Goal: Navigation & Orientation: Find specific page/section

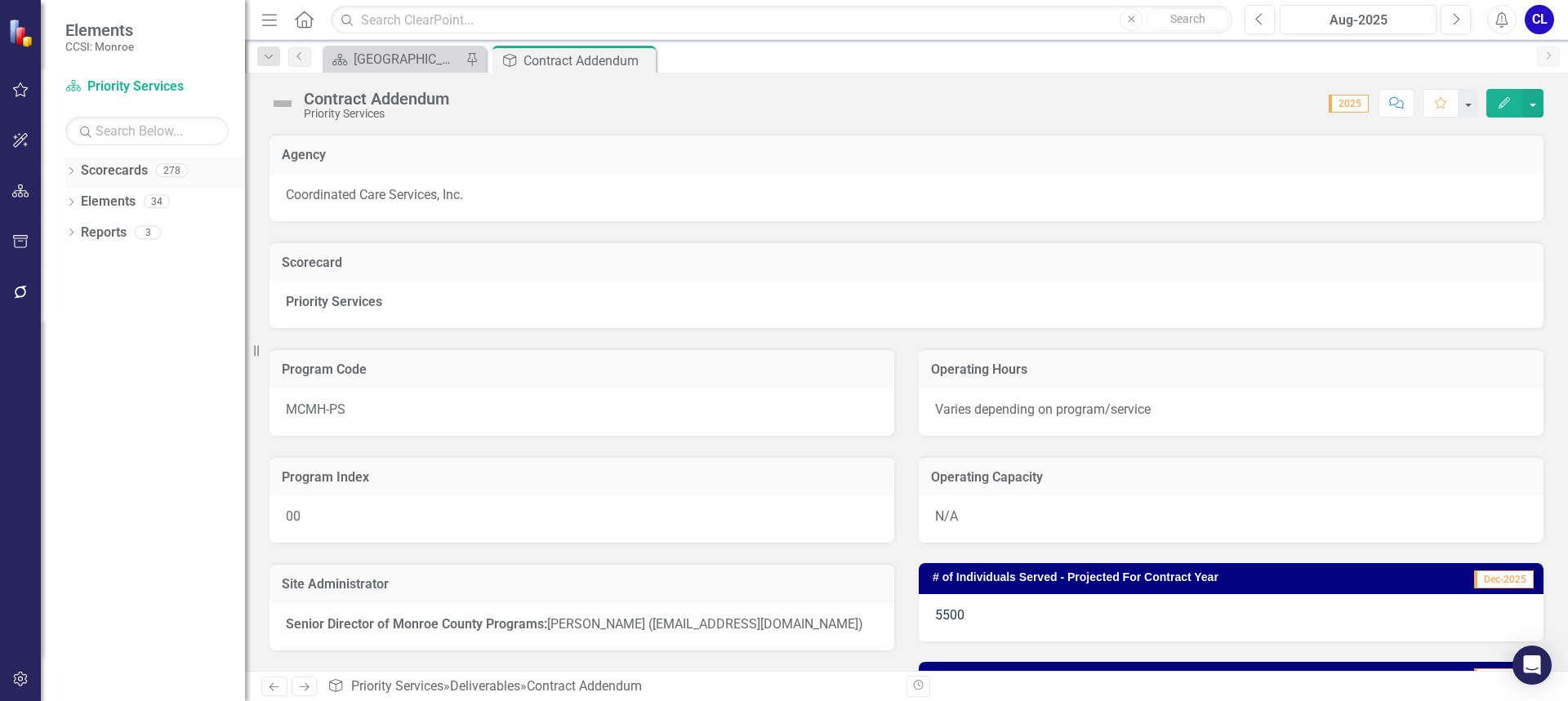
click at [70, 174] on icon "Dropdown" at bounding box center [71, 173] width 12 height 9
click at [77, 199] on icon "Dropdown" at bounding box center [79, 201] width 12 height 10
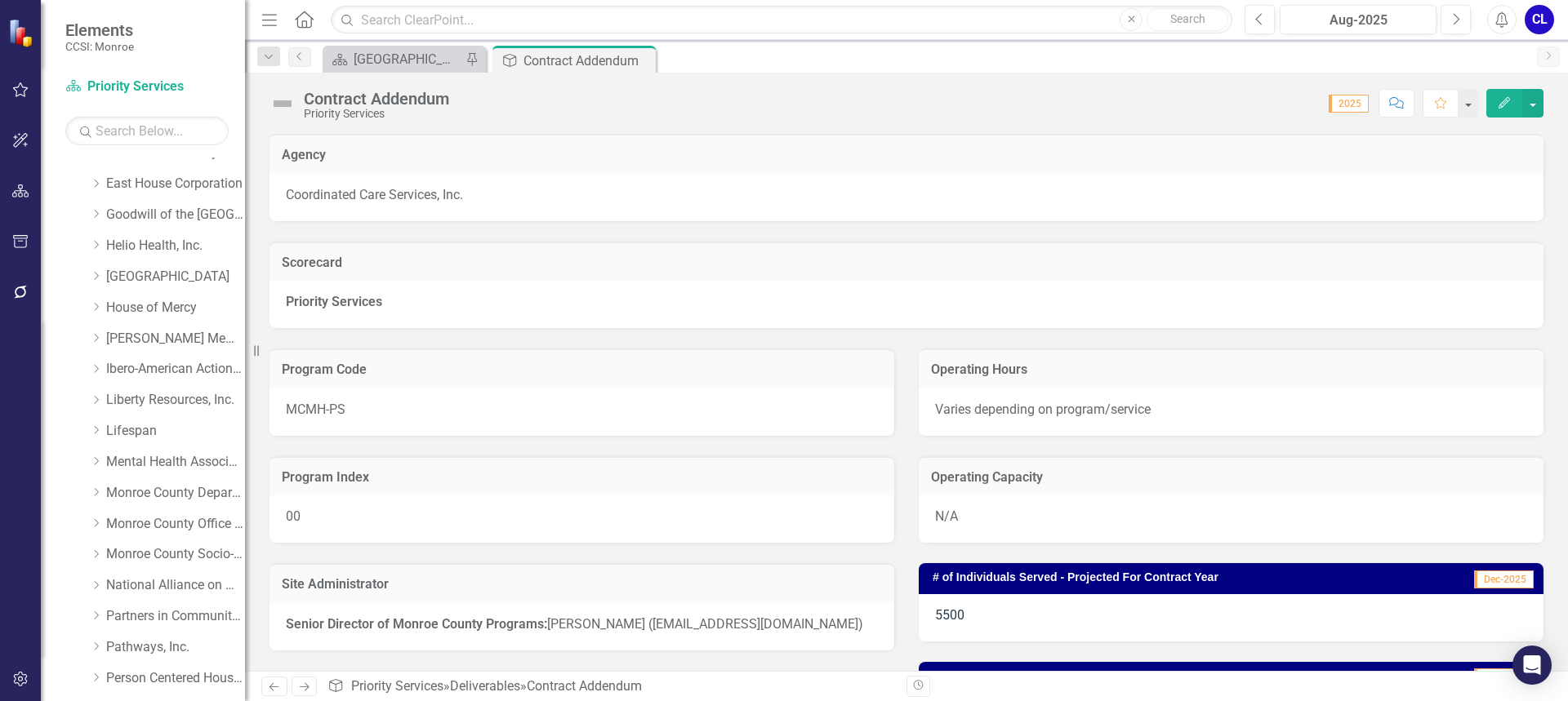
scroll to position [245, 0]
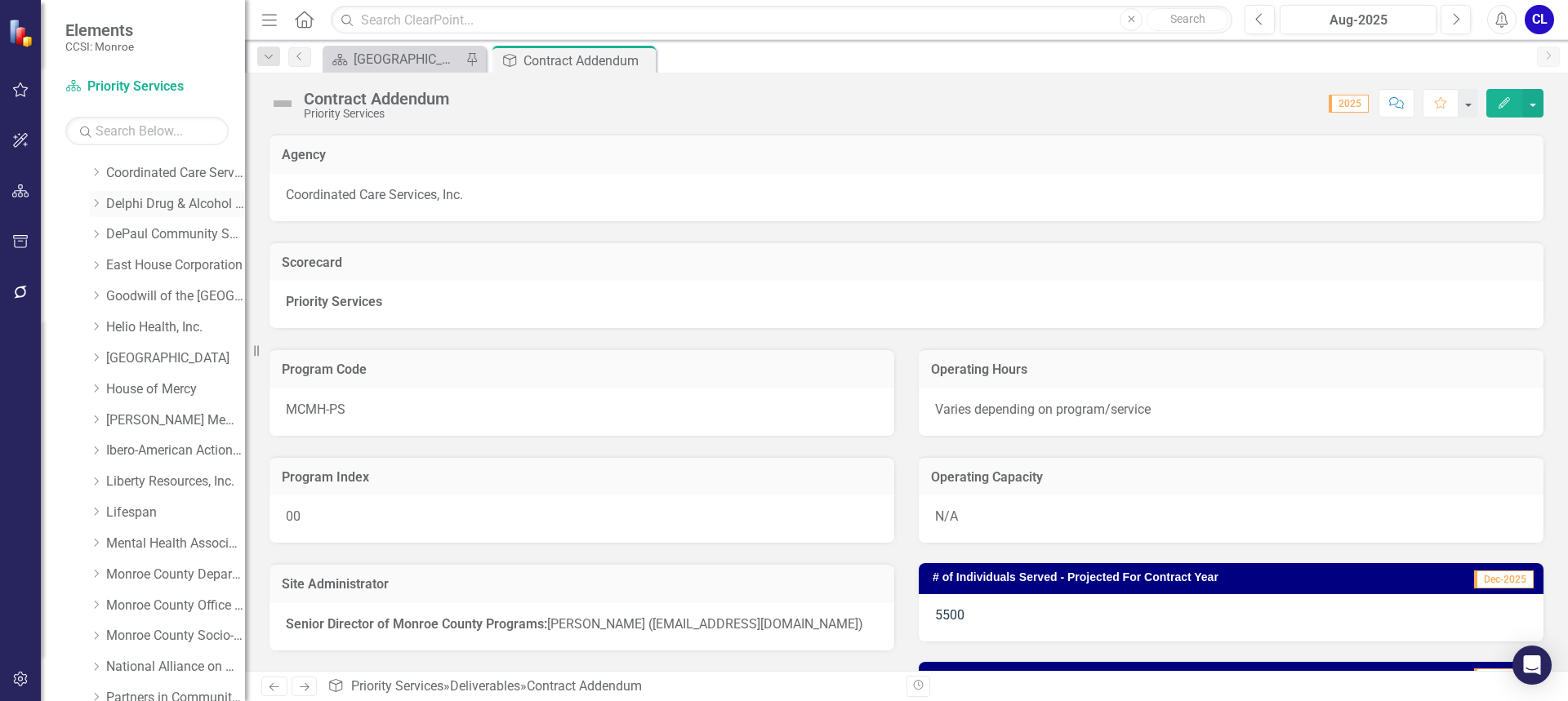
click at [96, 195] on div "Dropdown Delphi Drug & Alcohol Council" at bounding box center [168, 204] width 155 height 27
click at [94, 207] on icon "Dropdown" at bounding box center [96, 202] width 12 height 10
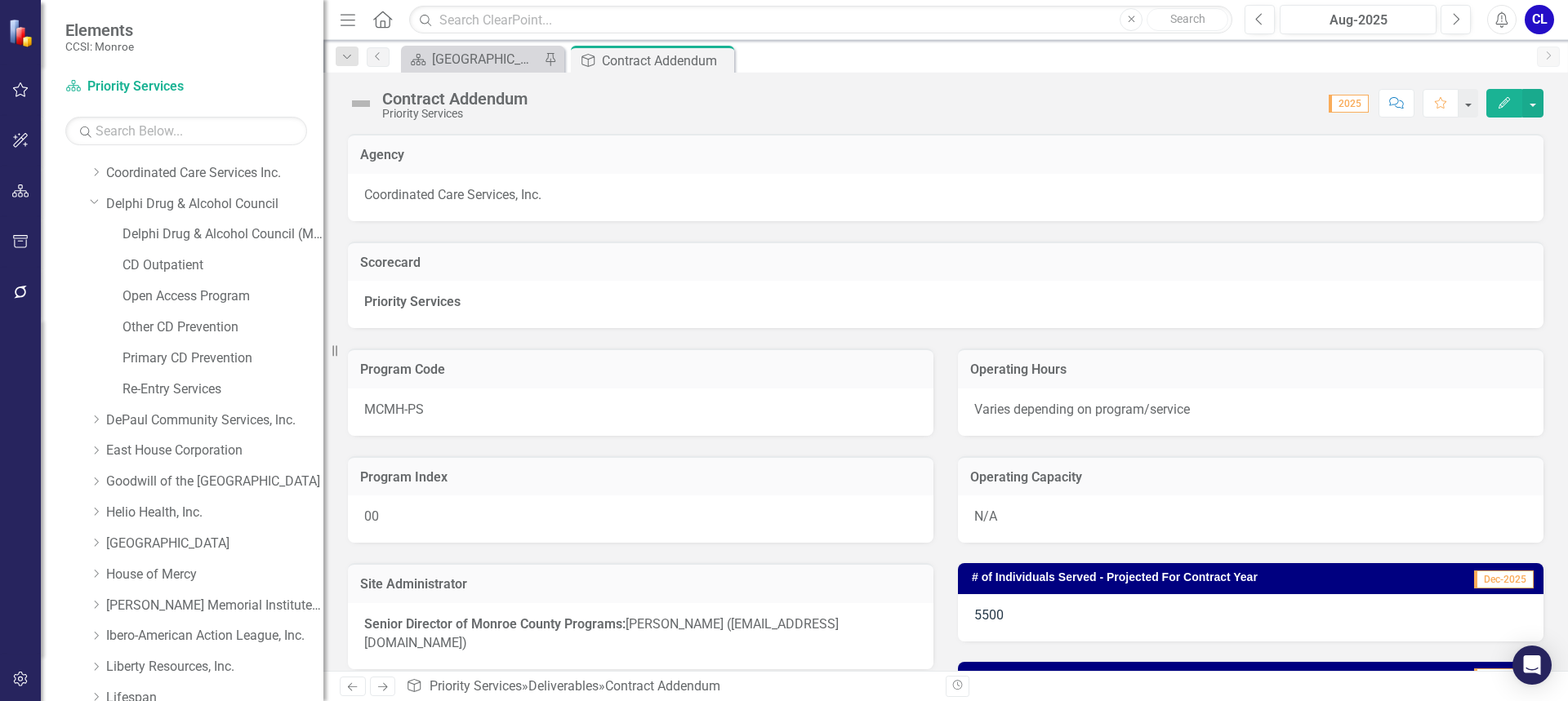
drag, startPoint x: 248, startPoint y: 274, endPoint x: 324, endPoint y: 282, distance: 76.4
click at [324, 282] on div "Resize" at bounding box center [329, 350] width 13 height 701
click at [193, 268] on link "CD Outpatient" at bounding box center [223, 265] width 202 height 19
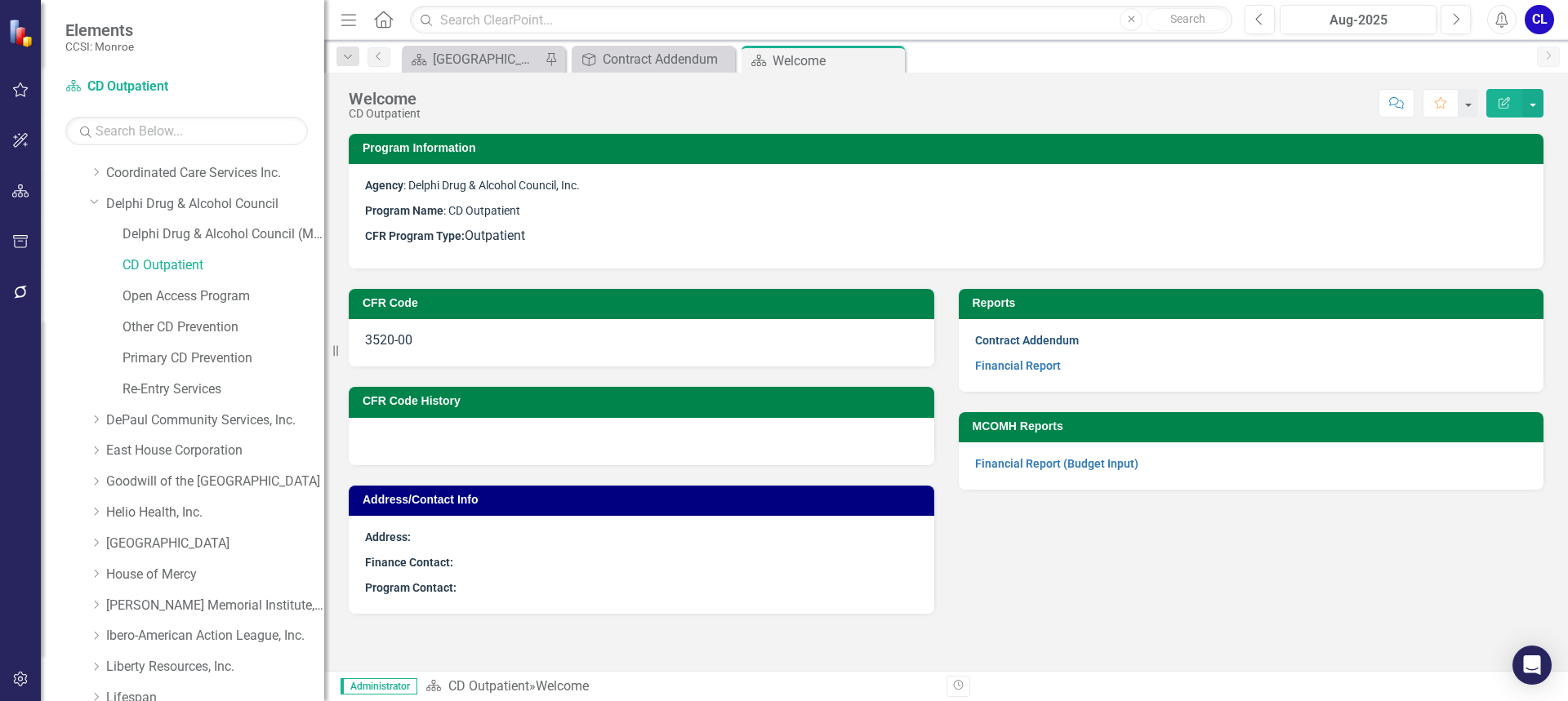
click at [1008, 343] on link "Contract Addendum" at bounding box center [1027, 340] width 104 height 13
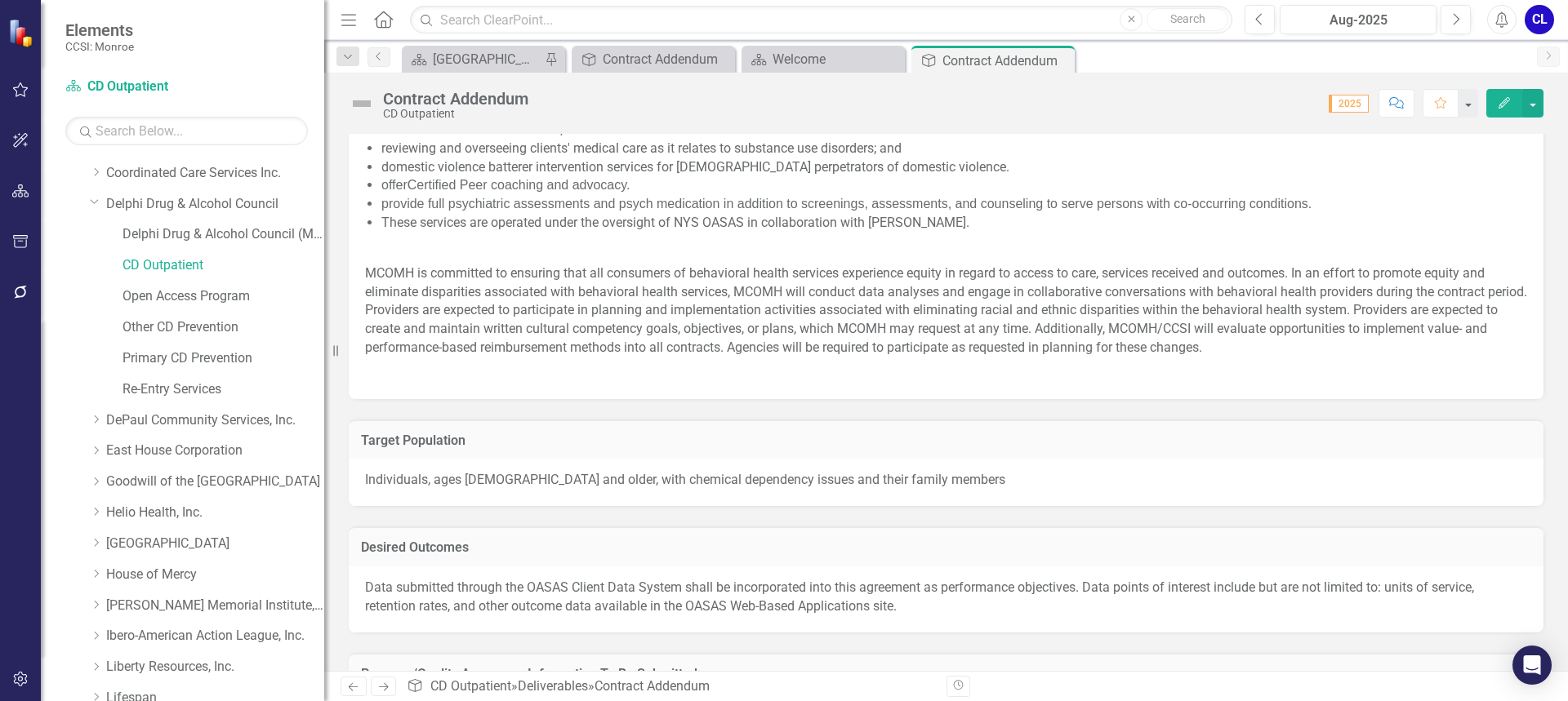
scroll to position [1117, 0]
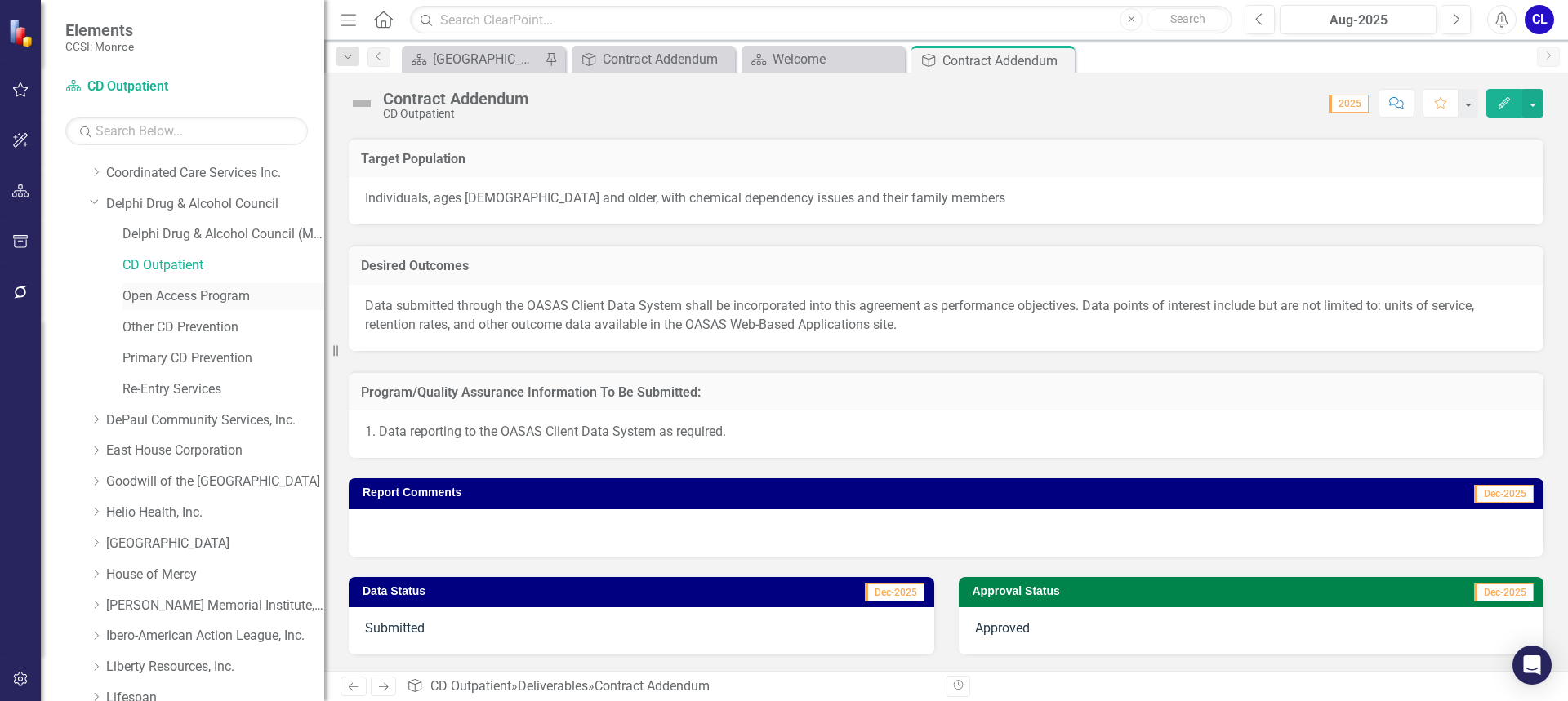
click at [201, 293] on link "Open Access Program" at bounding box center [223, 296] width 202 height 19
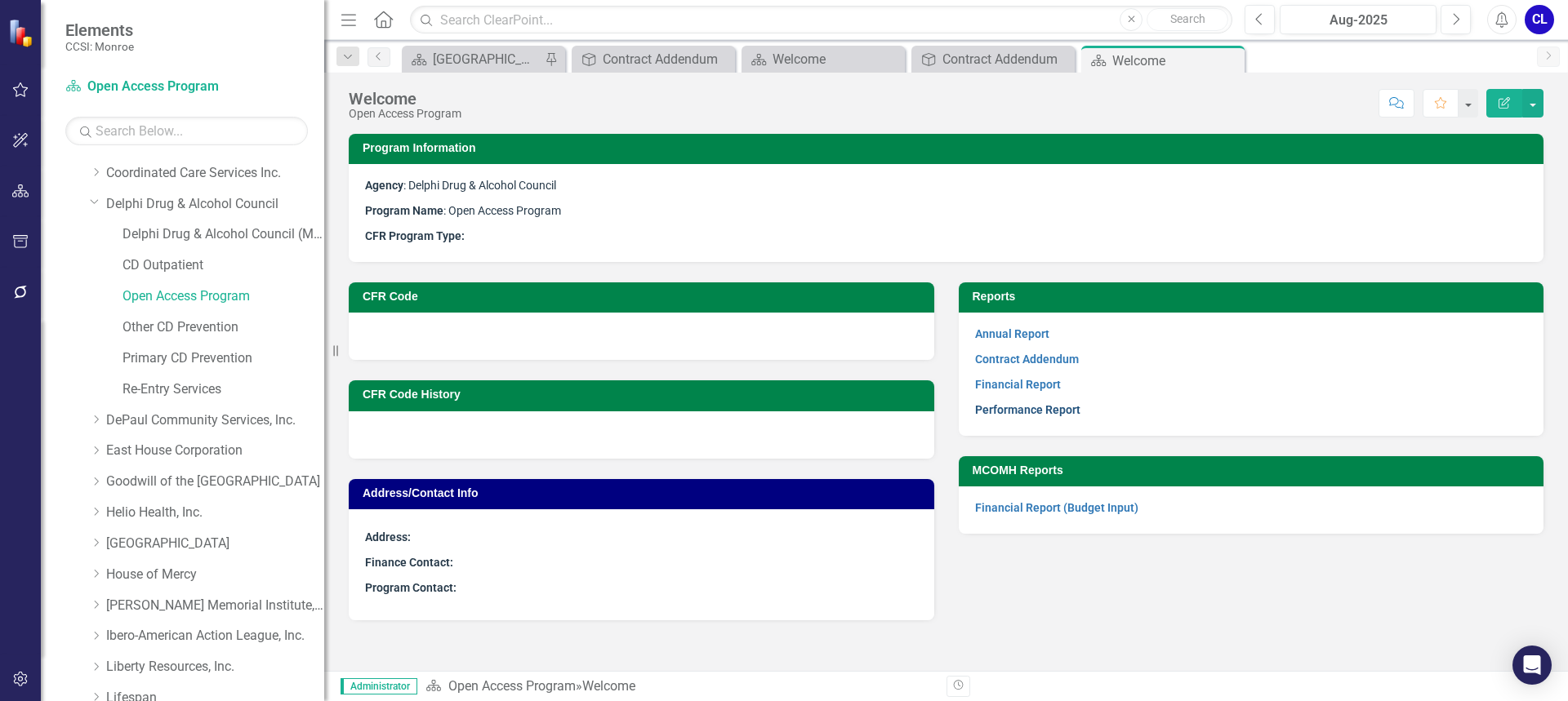
click at [1025, 408] on link "Performance Report" at bounding box center [1028, 409] width 105 height 13
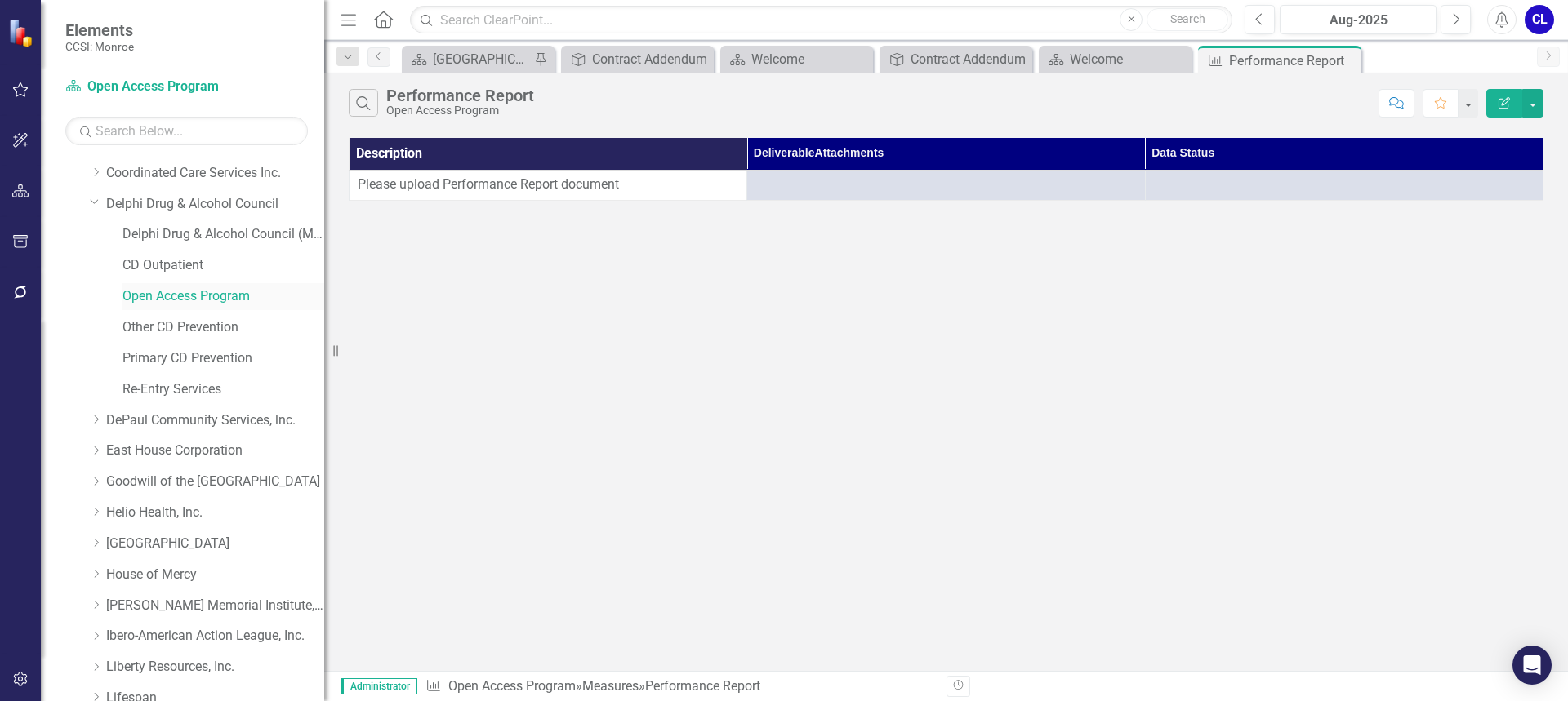
click at [236, 295] on link "Open Access Program" at bounding box center [223, 296] width 202 height 19
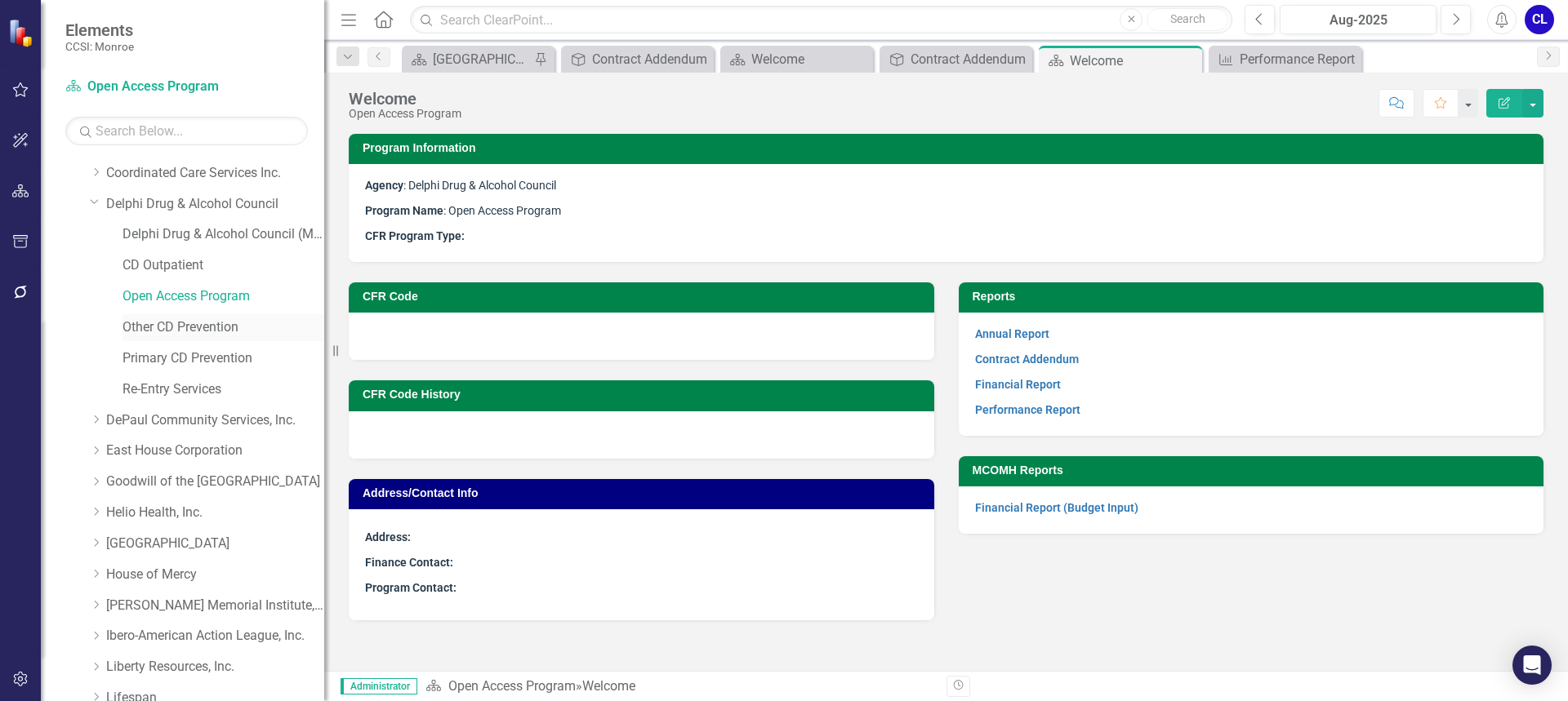
click at [208, 329] on link "Other CD Prevention" at bounding box center [223, 327] width 202 height 19
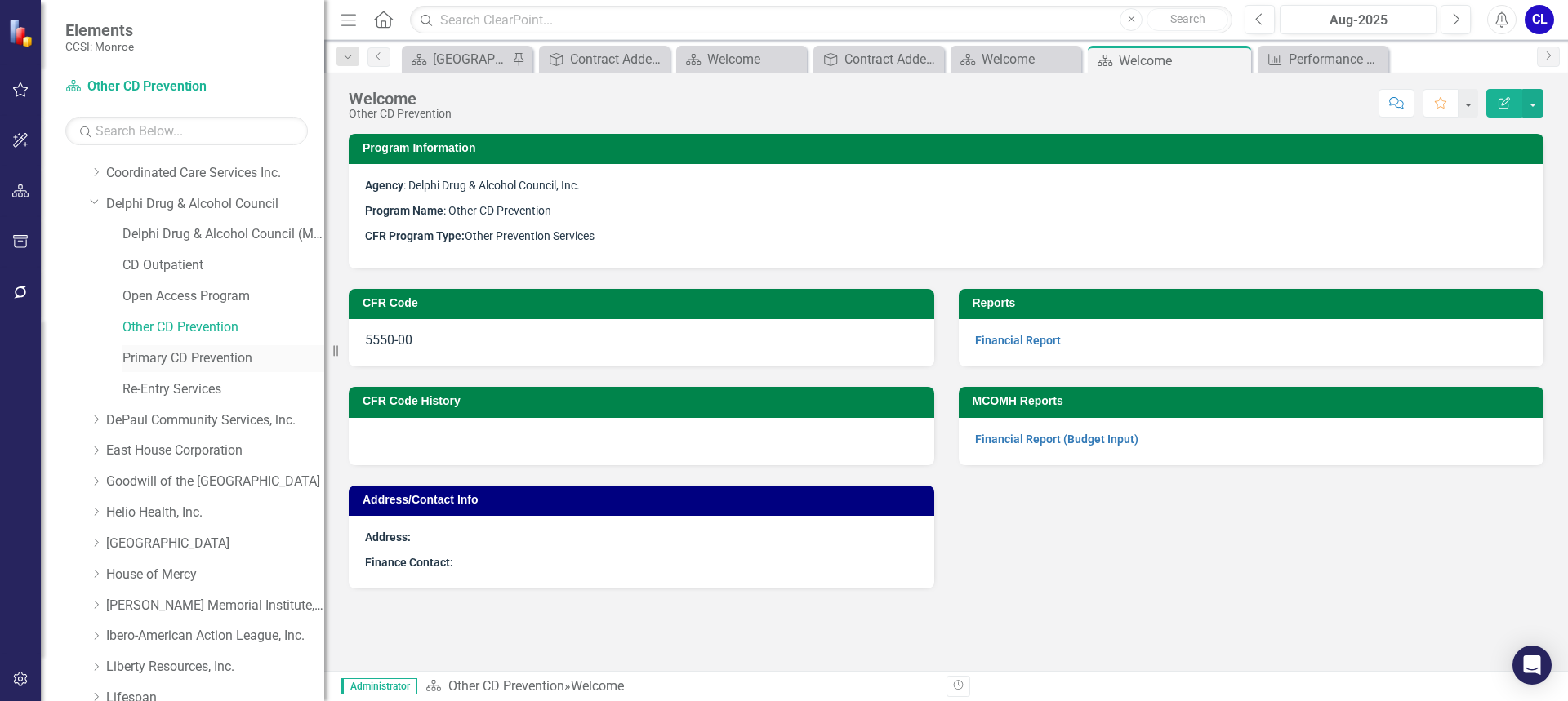
click at [156, 360] on link "Primary CD Prevention" at bounding box center [223, 359] width 202 height 19
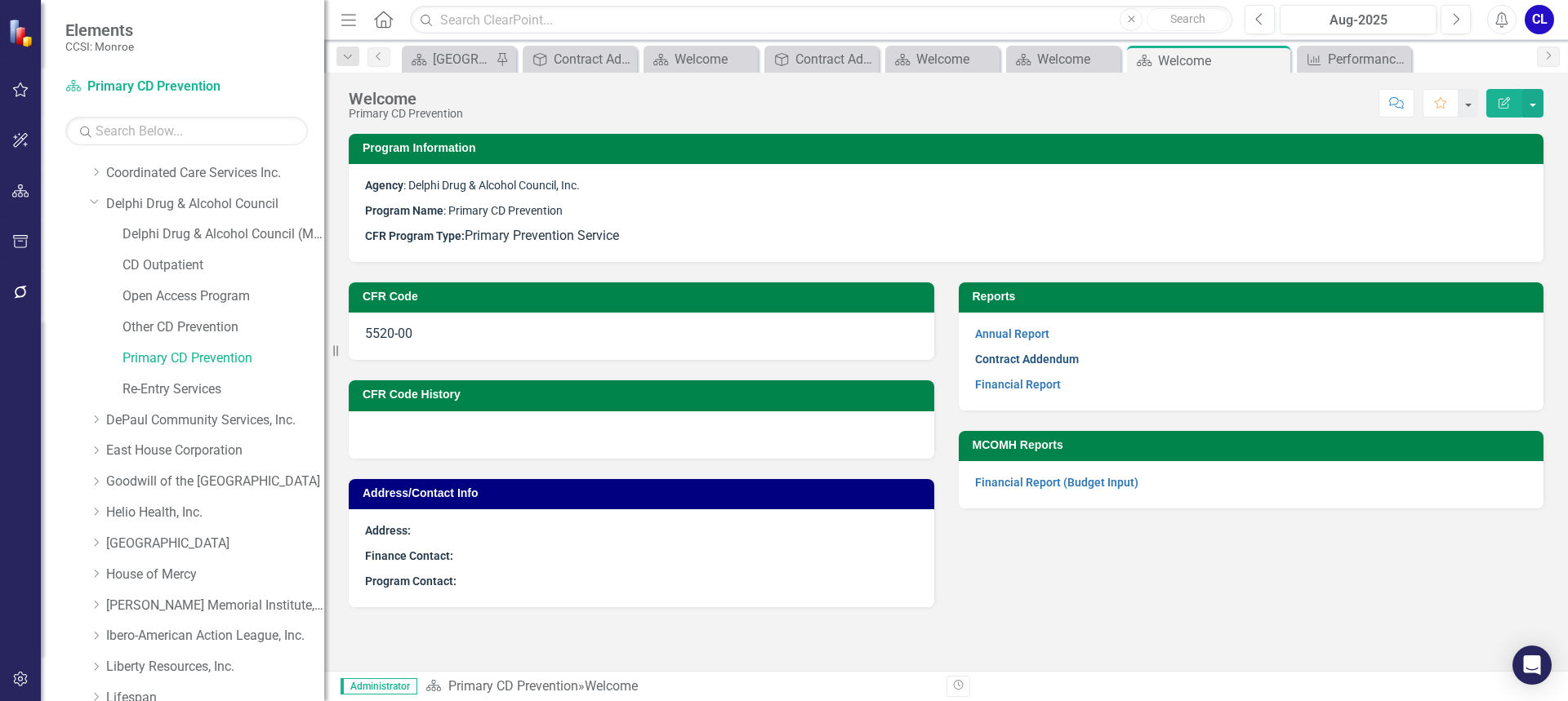
click at [1008, 364] on link "Contract Addendum" at bounding box center [1027, 359] width 104 height 13
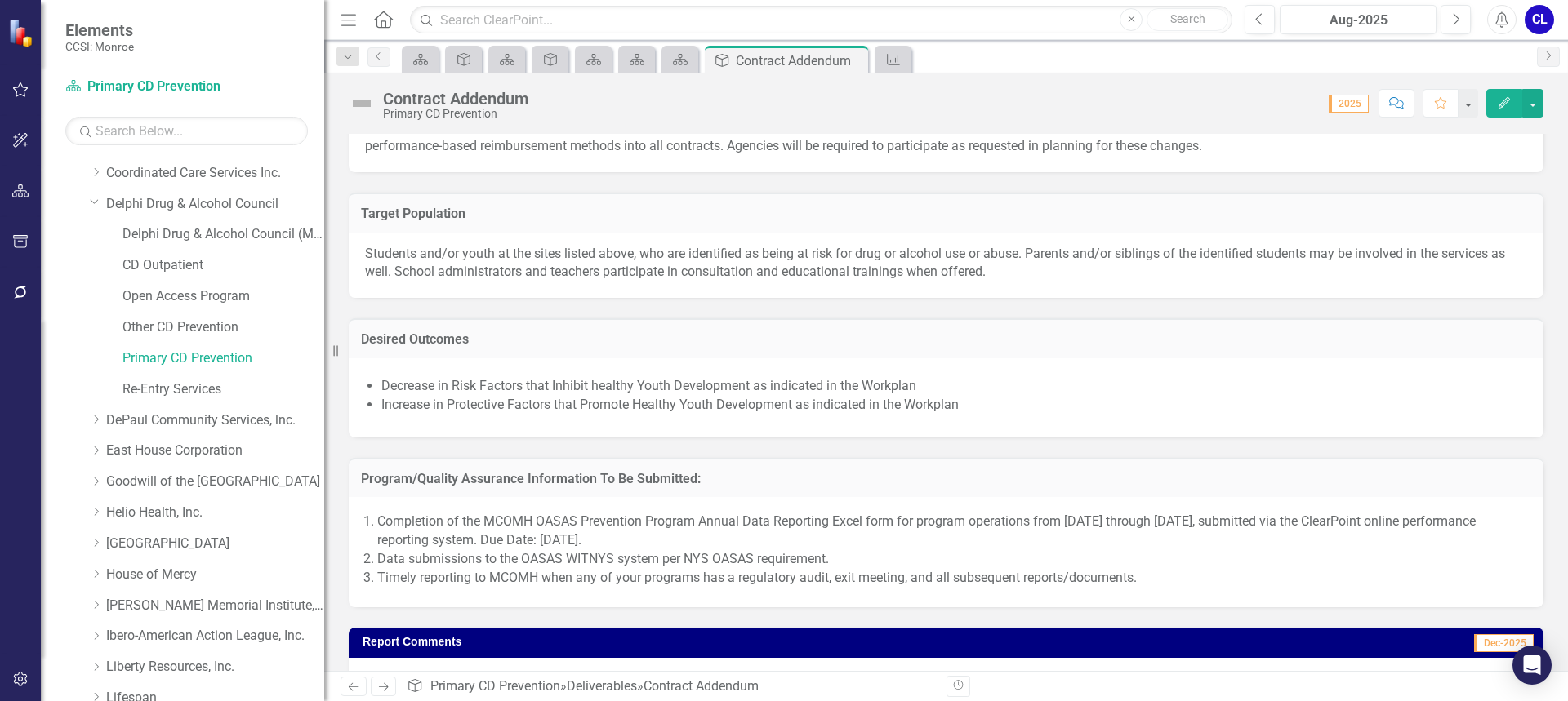
scroll to position [1291, 0]
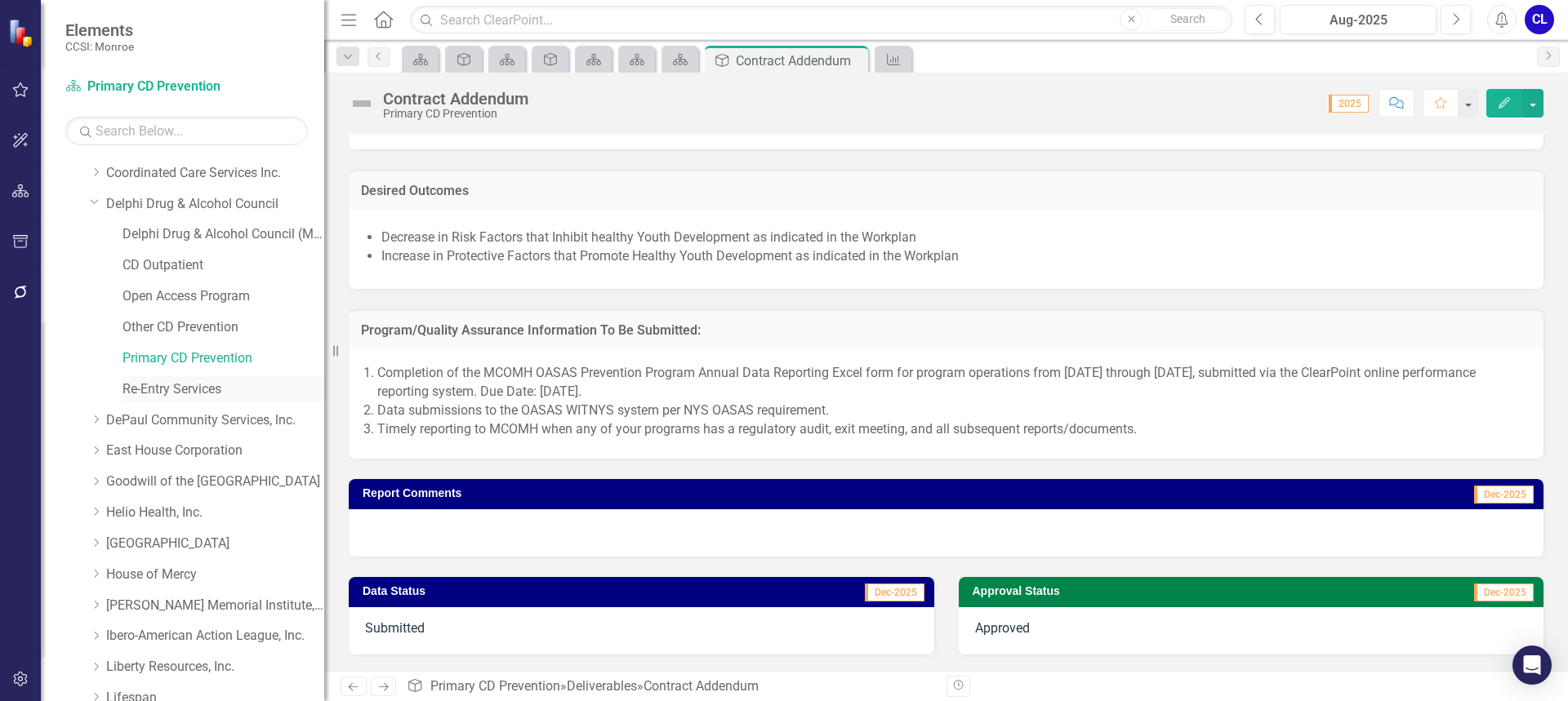
click at [181, 390] on link "Re-Entry Services" at bounding box center [223, 390] width 202 height 19
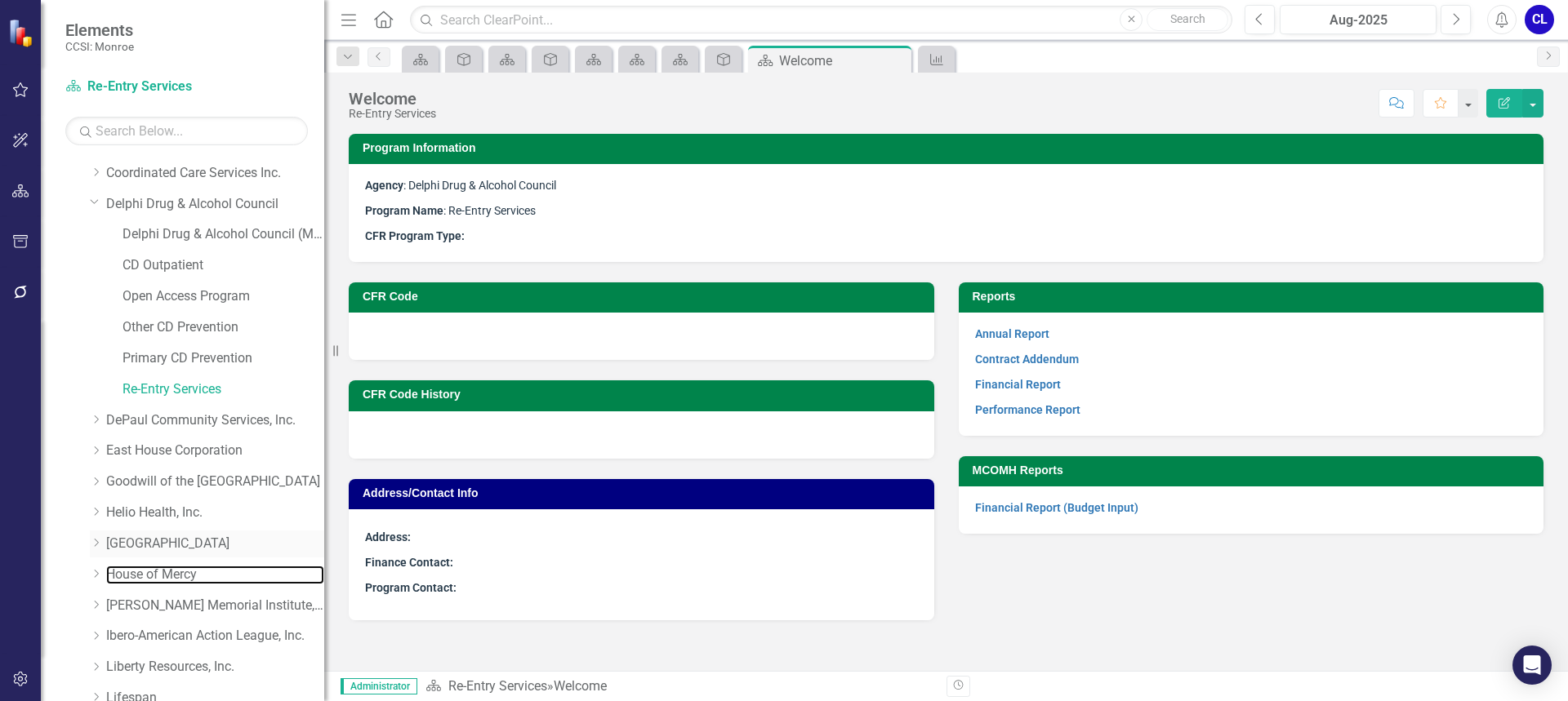
click at [138, 573] on link "House of Mercy" at bounding box center [215, 574] width 218 height 19
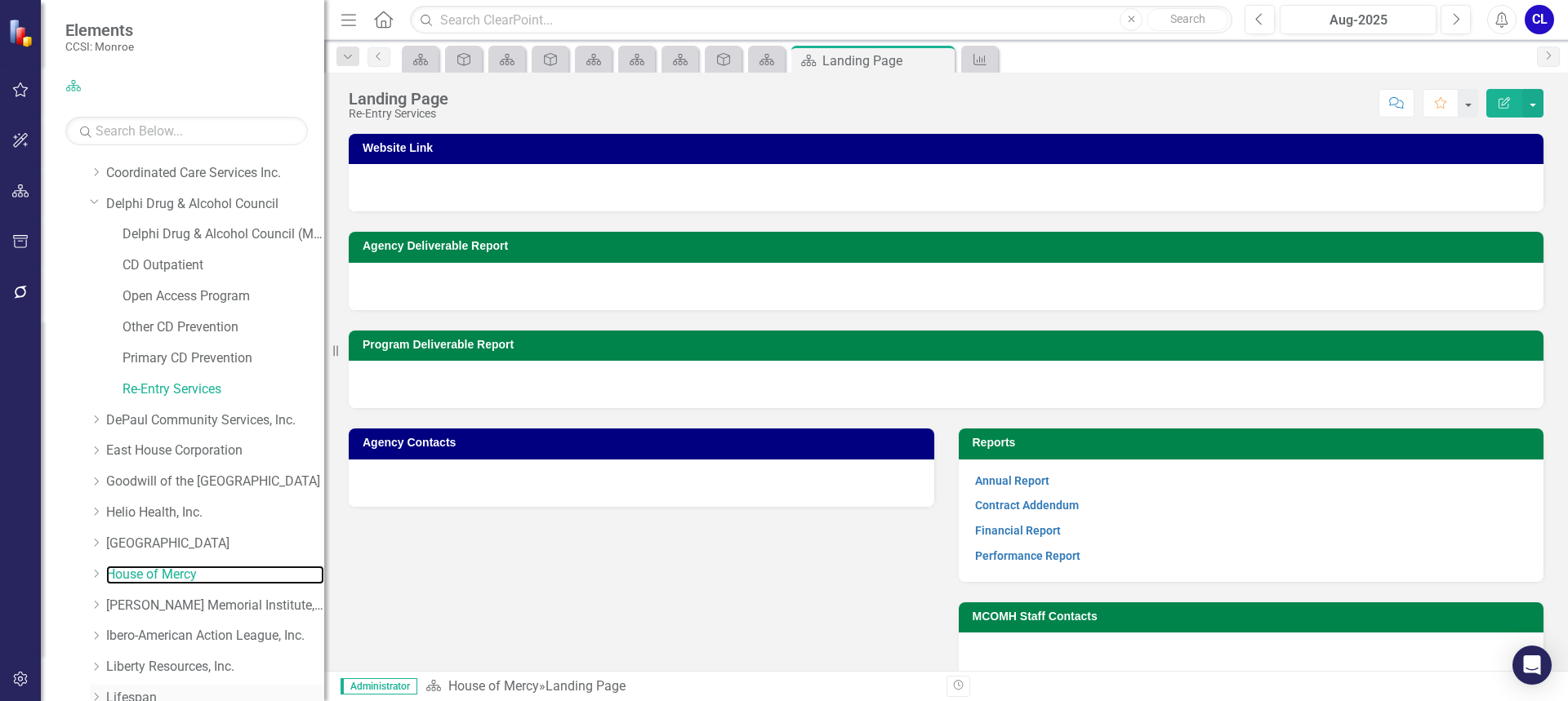
scroll to position [408, 0]
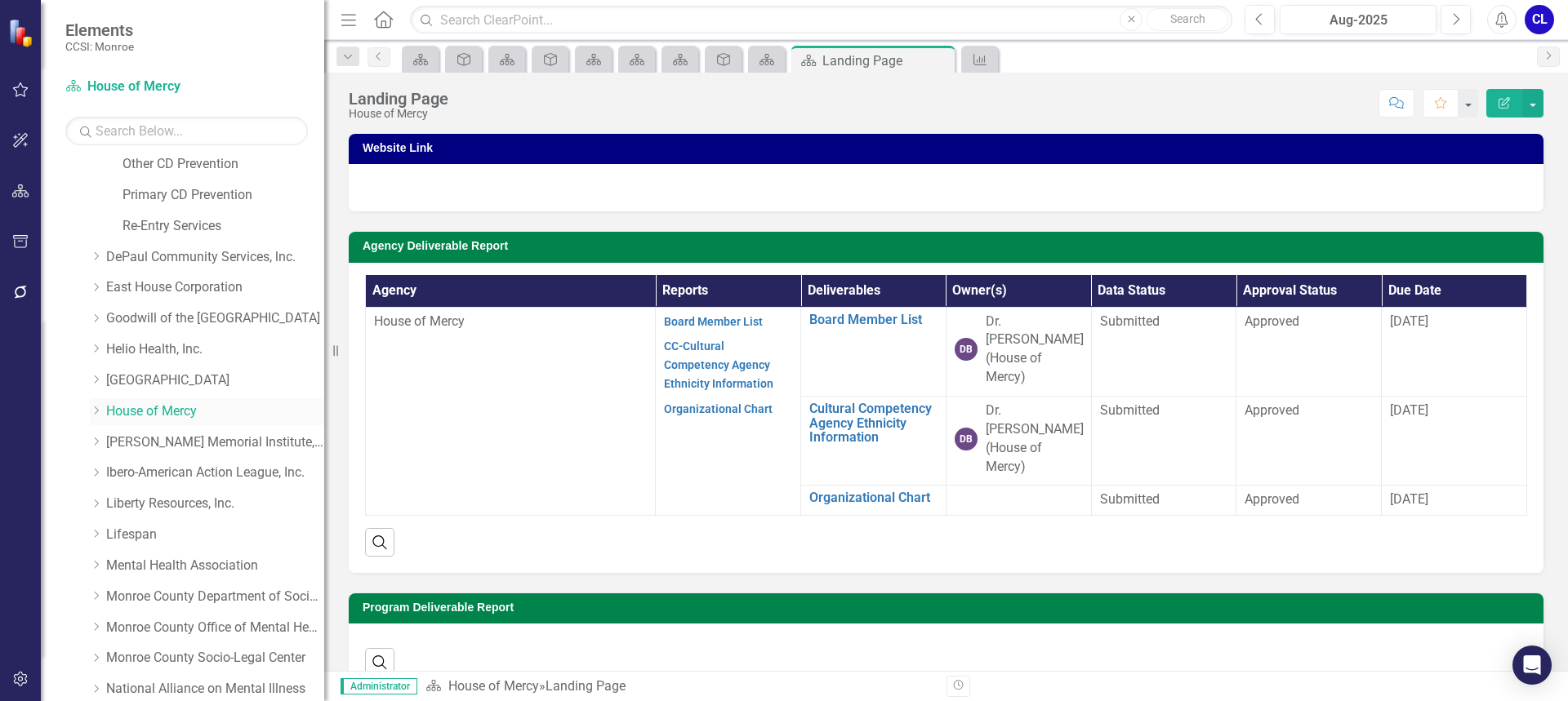
click at [101, 408] on icon "Dropdown" at bounding box center [96, 410] width 12 height 10
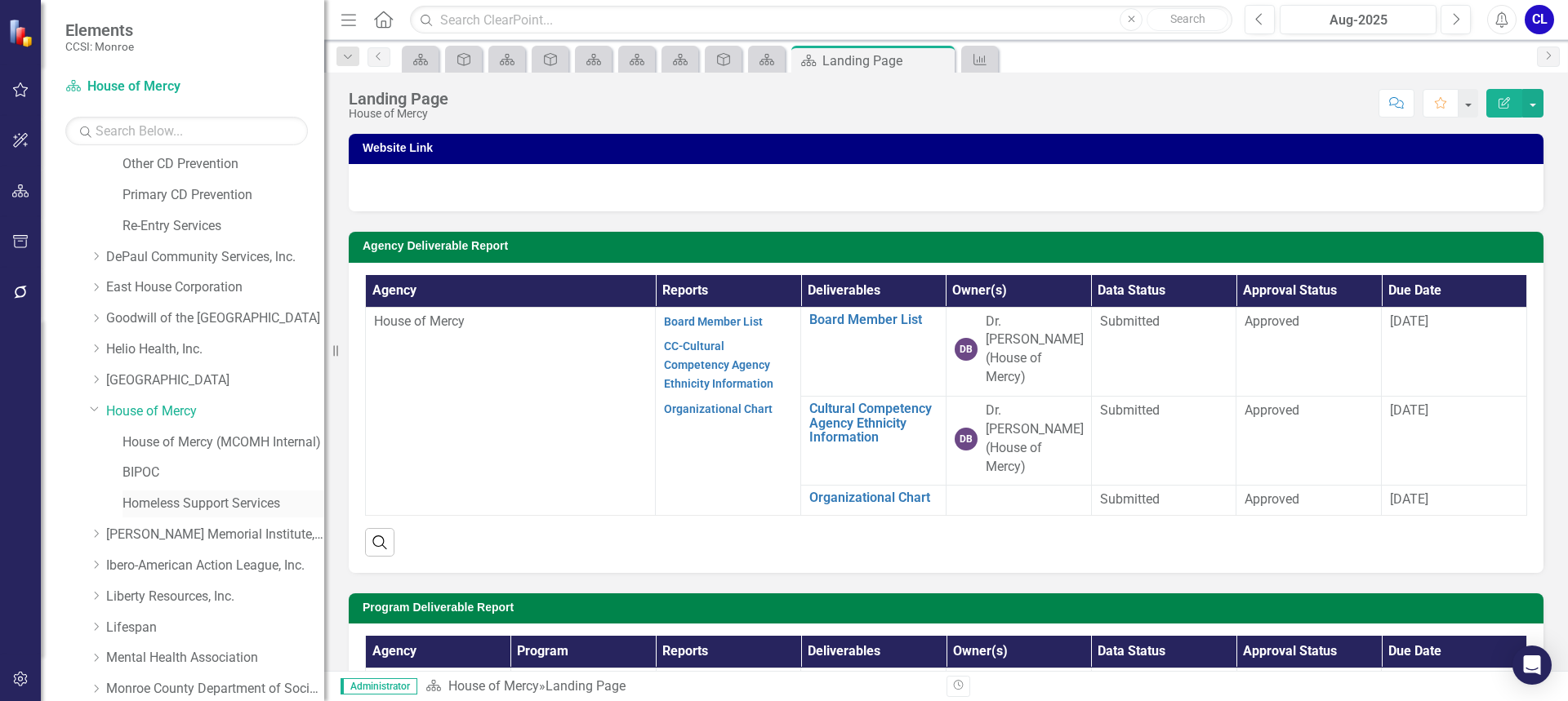
click at [172, 496] on link "Homeless Support Services" at bounding box center [223, 504] width 202 height 19
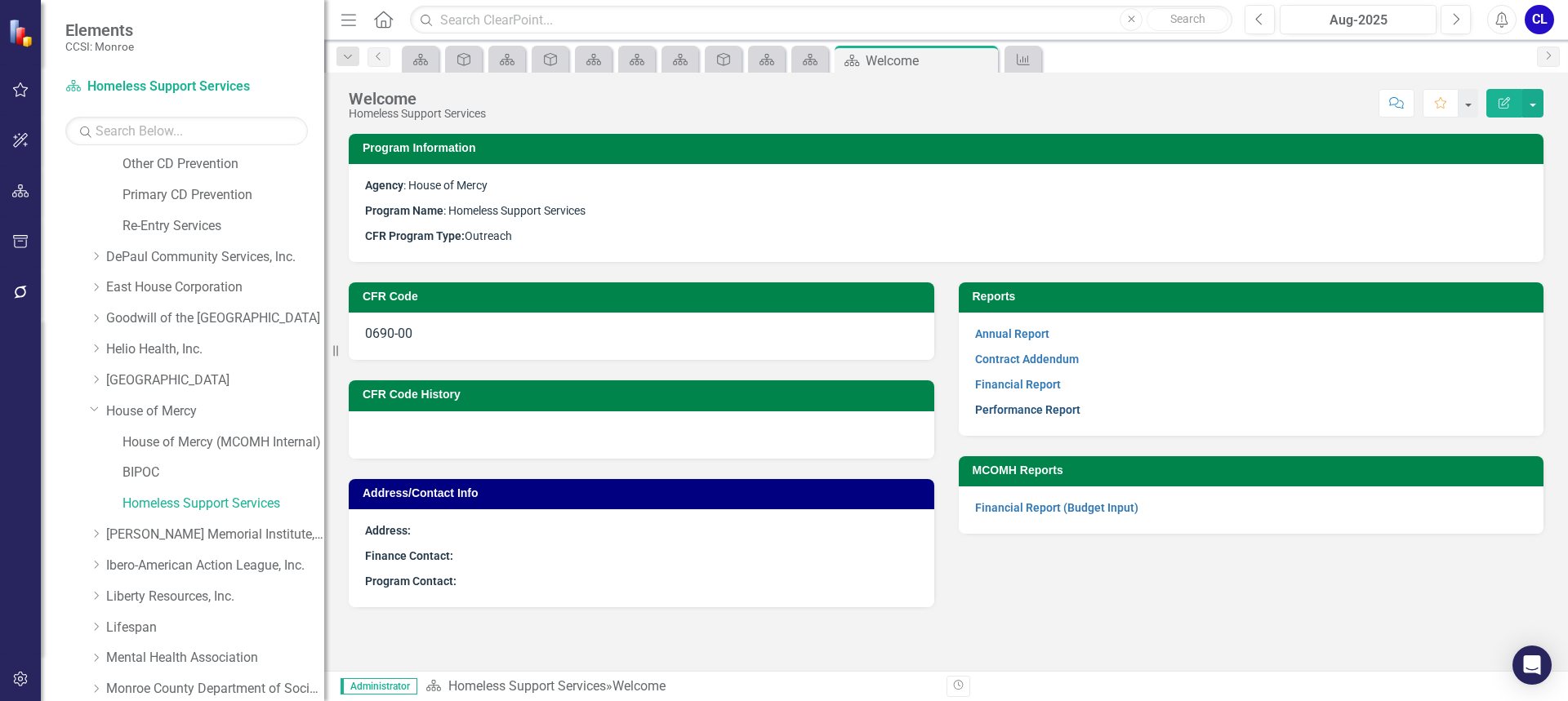
click at [1037, 406] on link "Performance Report" at bounding box center [1028, 409] width 105 height 13
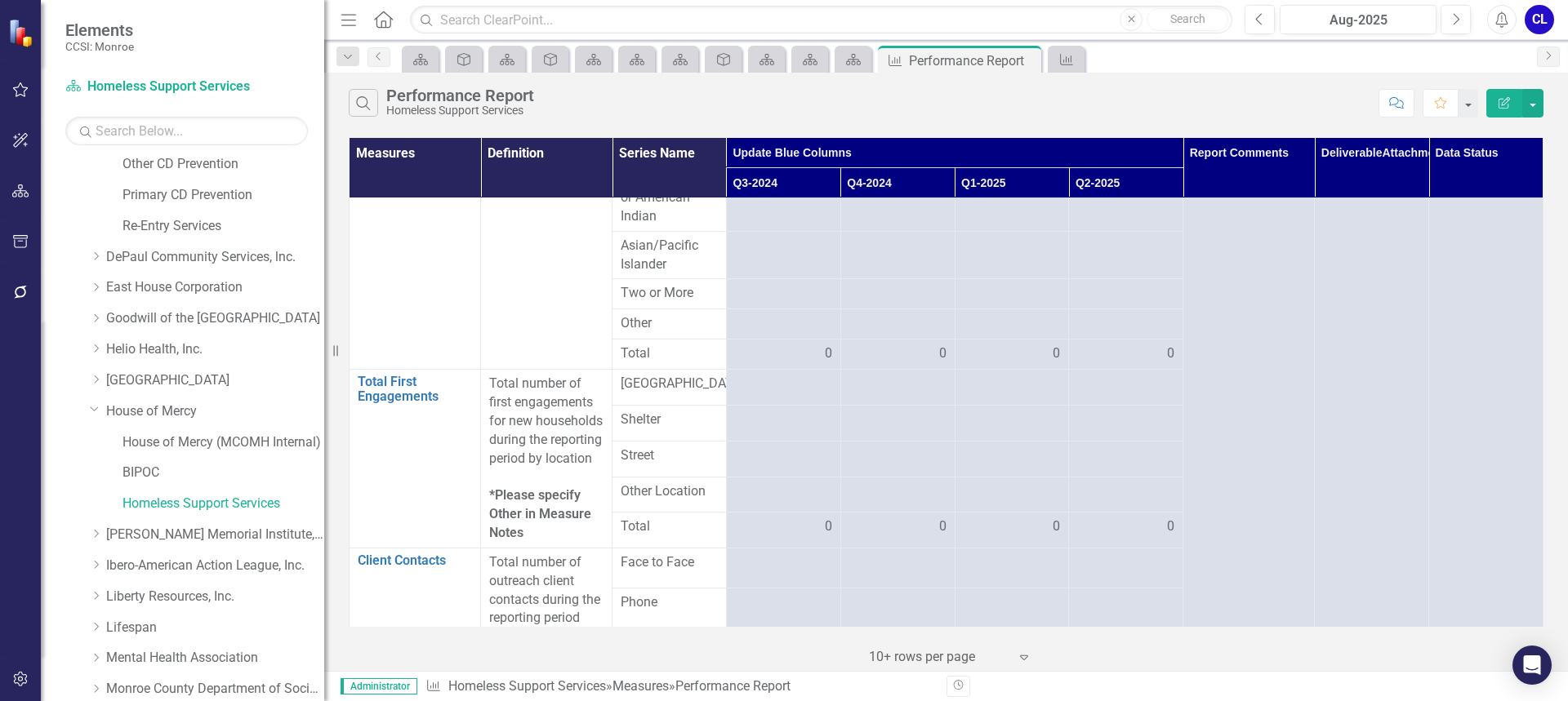
scroll to position [653, 0]
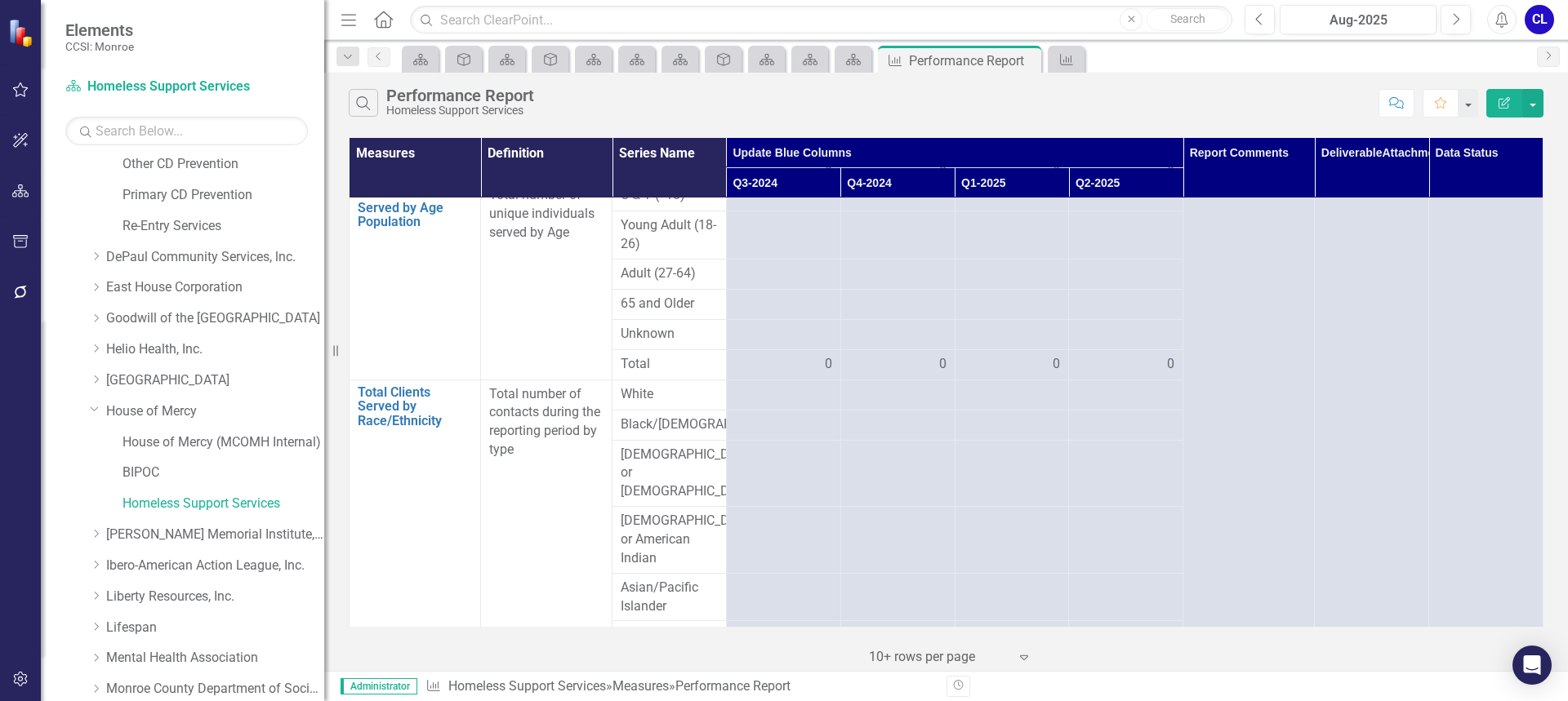
scroll to position [0, 0]
